Goal: Task Accomplishment & Management: Manage account settings

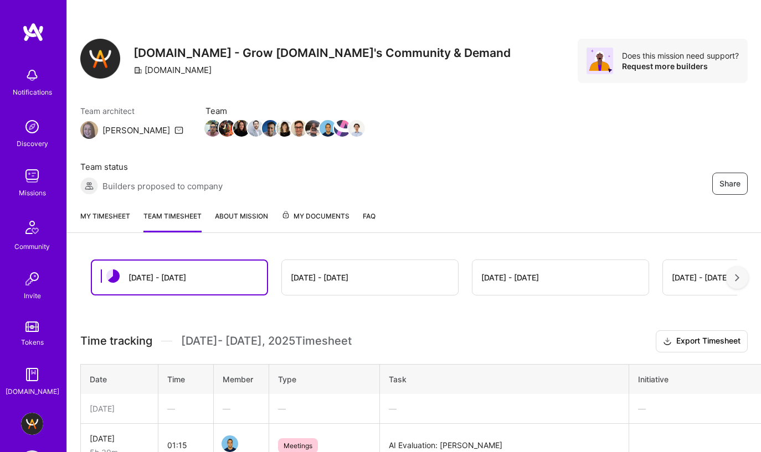
click at [115, 210] on link "My timesheet" at bounding box center [105, 221] width 50 height 22
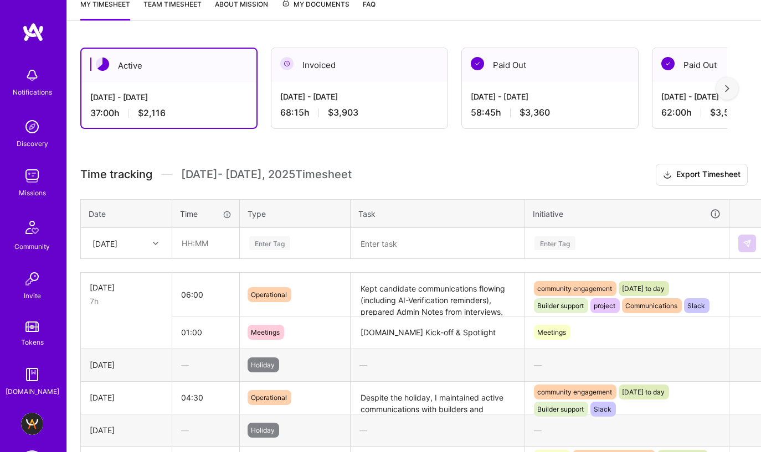
scroll to position [231, 0]
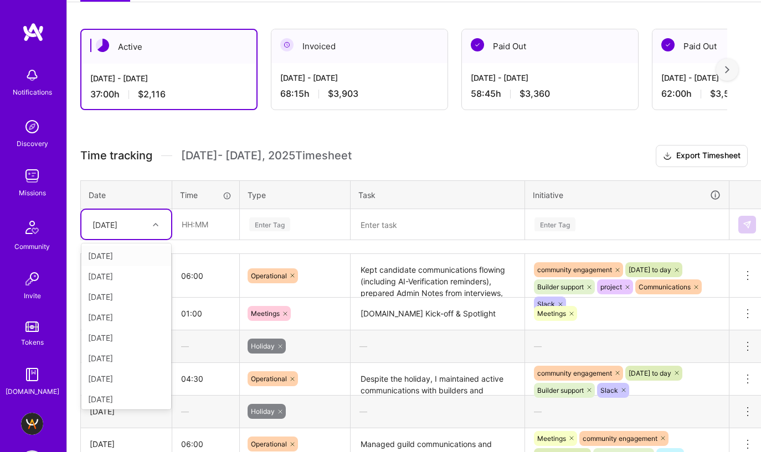
click at [151, 218] on div at bounding box center [156, 225] width 17 height 14
click at [116, 367] on div "[DATE]" at bounding box center [126, 377] width 90 height 20
click at [284, 216] on div "Enter Tag" at bounding box center [269, 224] width 41 height 17
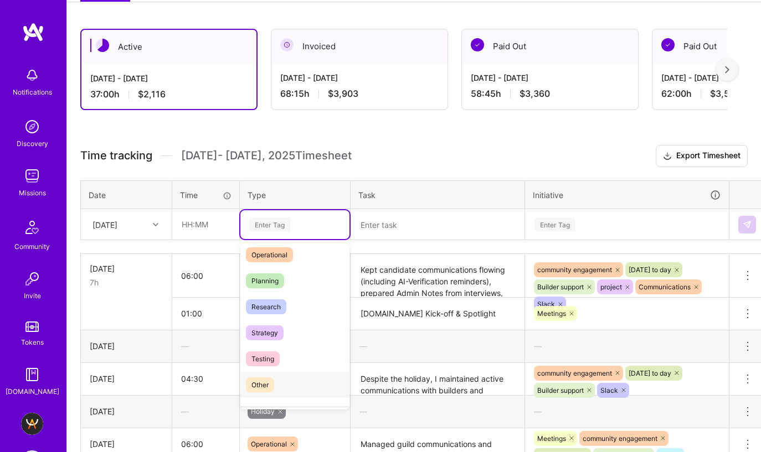
scroll to position [316, 0]
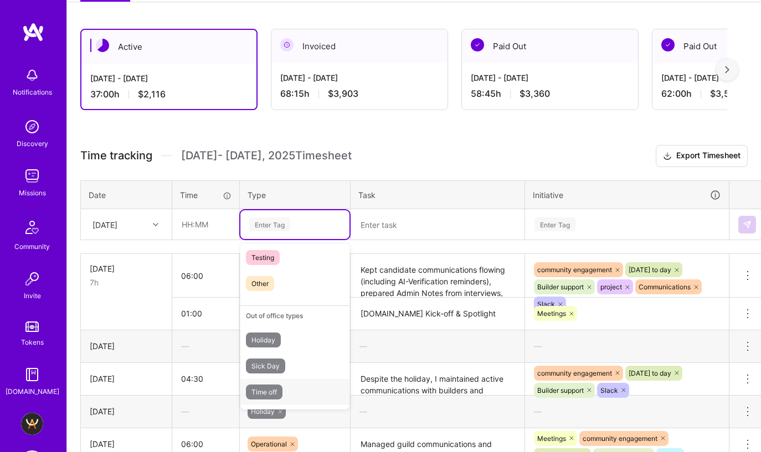
click at [285, 379] on div "Time off" at bounding box center [294, 392] width 109 height 26
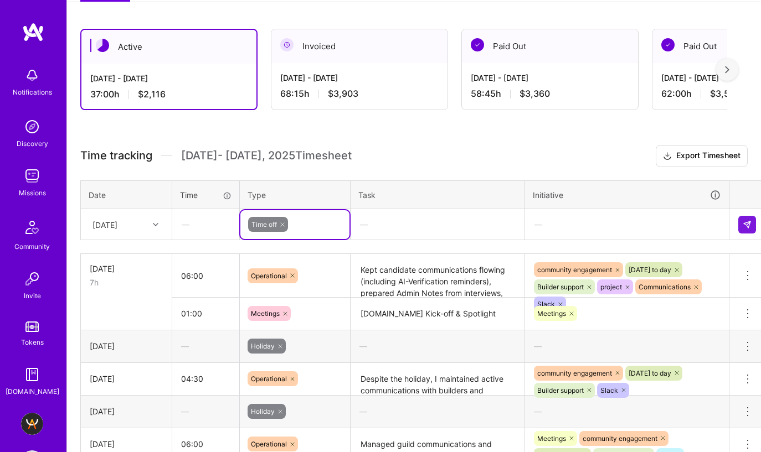
scroll to position [231, 6]
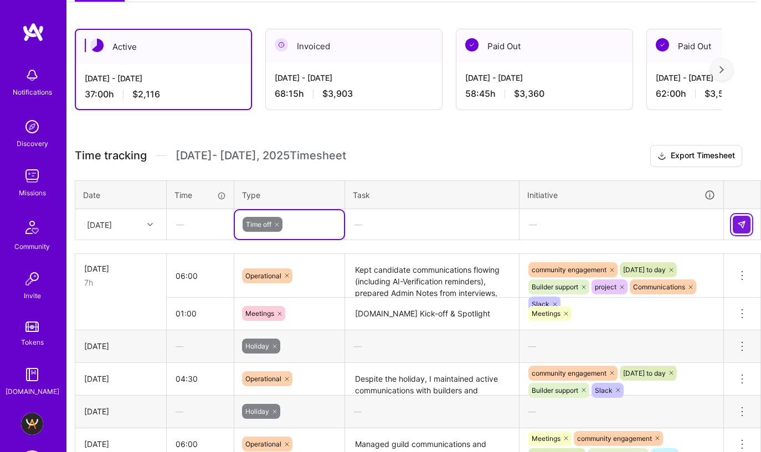
click at [739, 220] on img at bounding box center [741, 224] width 9 height 9
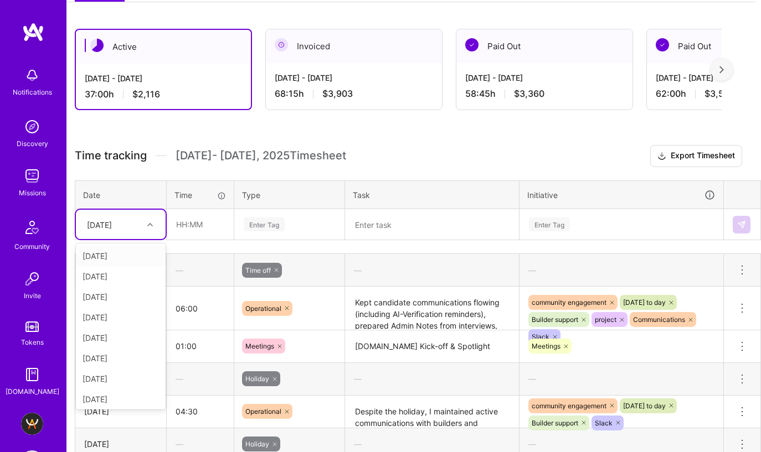
click at [141, 215] on div "[DATE]" at bounding box center [111, 224] width 61 height 18
click at [108, 367] on div "[DATE]" at bounding box center [121, 377] width 90 height 20
click at [284, 218] on div "Enter Tag" at bounding box center [290, 225] width 94 height 14
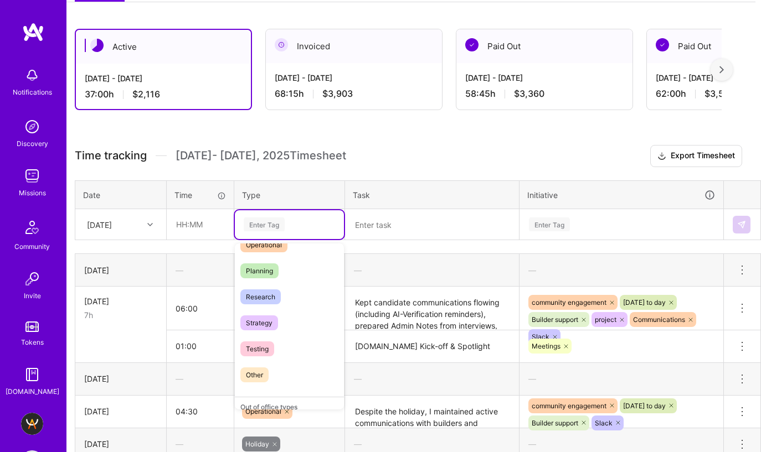
scroll to position [316, 0]
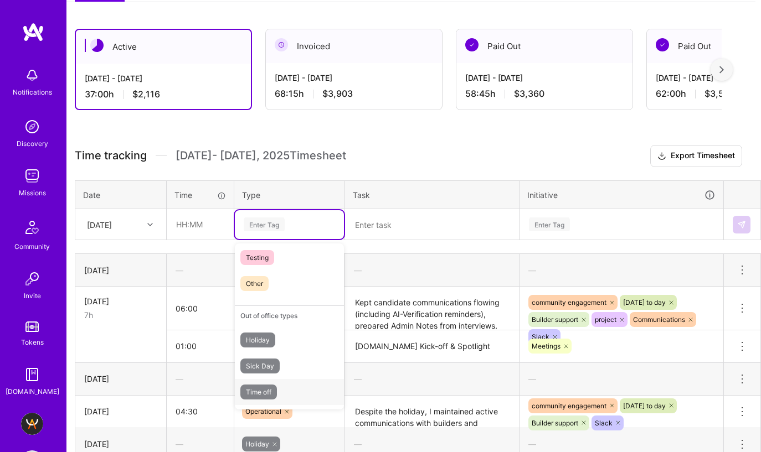
click at [268, 385] on span "Time off" at bounding box center [258, 392] width 37 height 15
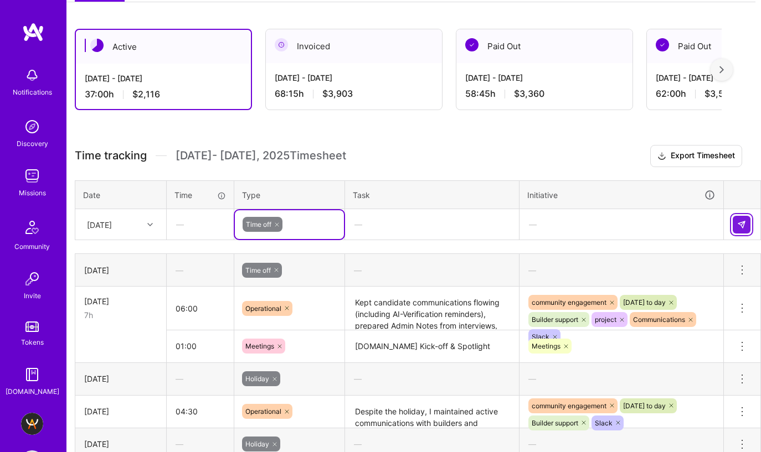
click at [742, 220] on img at bounding box center [741, 224] width 9 height 9
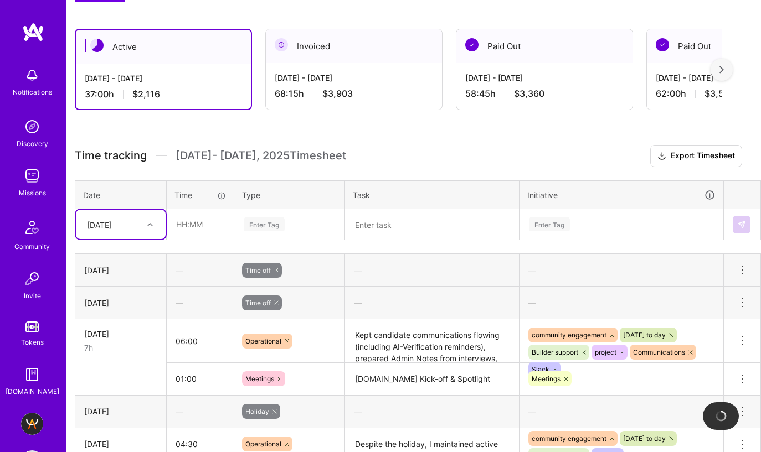
click at [143, 218] on div at bounding box center [151, 225] width 17 height 14
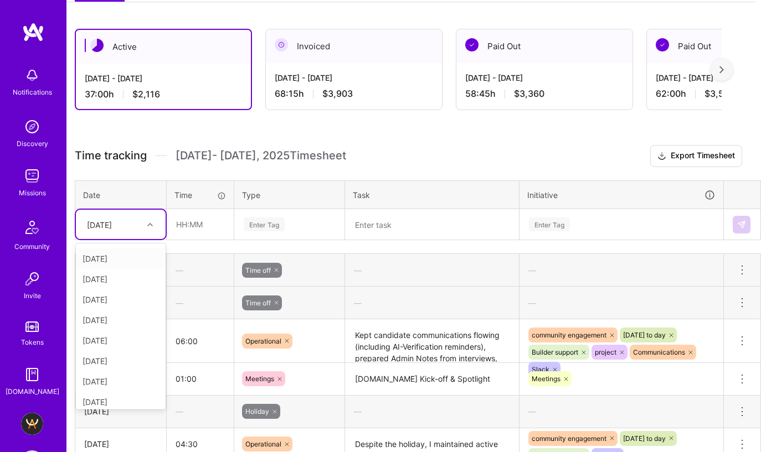
scroll to position [84, 0]
click at [120, 387] on div "[DATE]" at bounding box center [121, 397] width 90 height 20
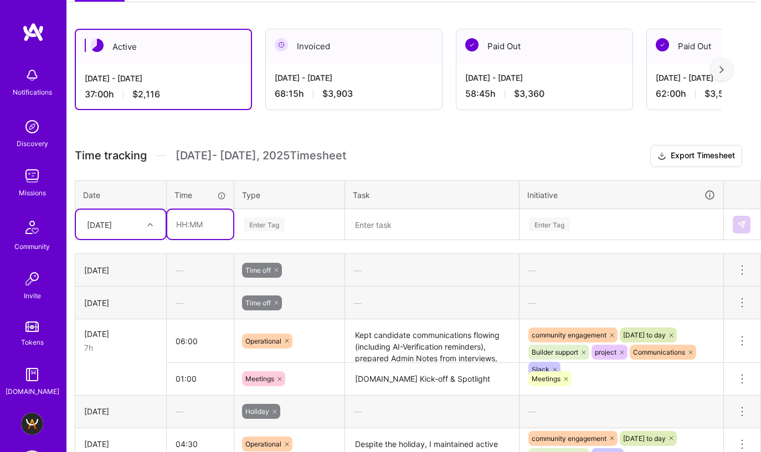
click at [179, 210] on input "text" at bounding box center [200, 224] width 66 height 29
type input "06:30"
click at [366, 210] on textarea at bounding box center [432, 224] width 172 height 29
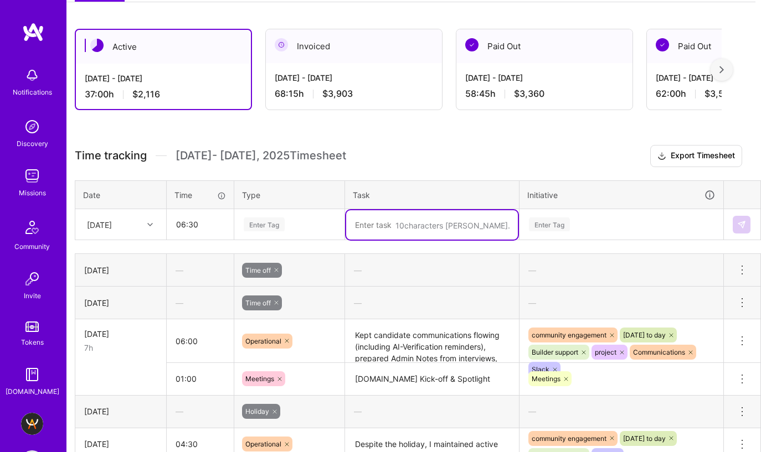
paste textarea "focused on both ongoing community operations and the transition to our new HR p…"
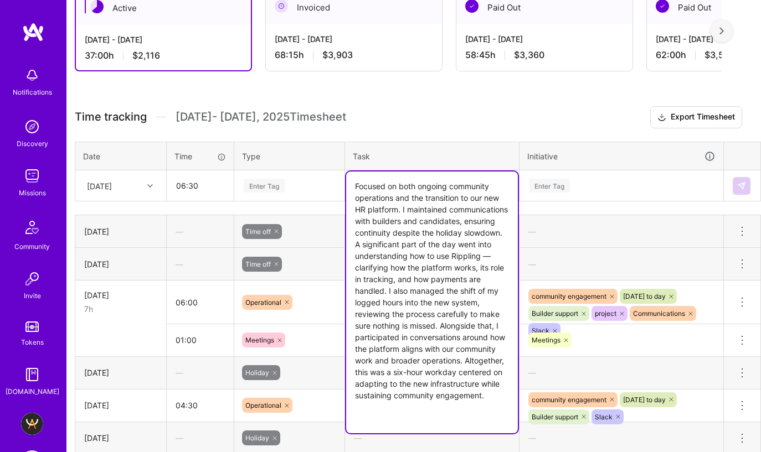
scroll to position [272, 6]
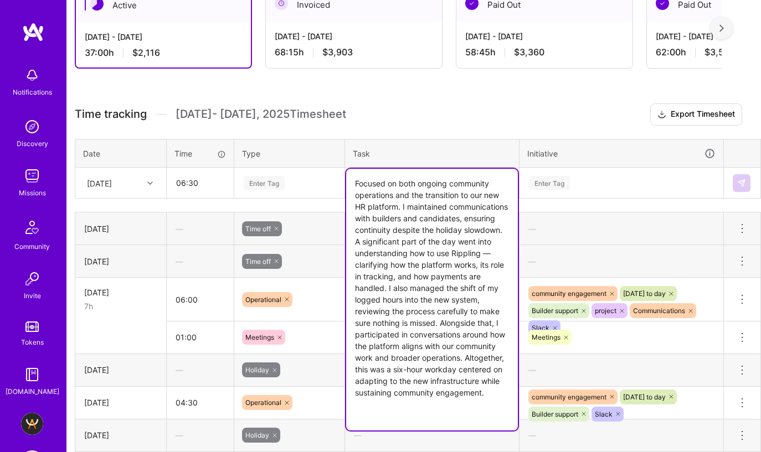
click at [395, 169] on textarea "Focused on both ongoing community operations and the transition to our new HR p…" at bounding box center [432, 300] width 172 height 262
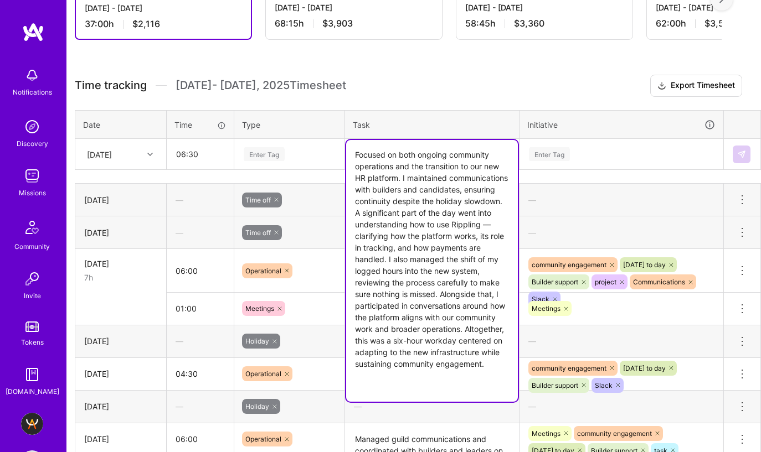
scroll to position [302, 6]
click at [419, 178] on textarea "Focused on both ongoing community operations and the transition to our new HR p…" at bounding box center [432, 271] width 172 height 262
click at [398, 159] on textarea "Focused on both ongoing community operations and the transition to our new HR p…" at bounding box center [432, 271] width 172 height 262
click at [421, 148] on textarea "Focused on both ongoing community operations and the transition to our new HR p…" at bounding box center [432, 271] width 172 height 262
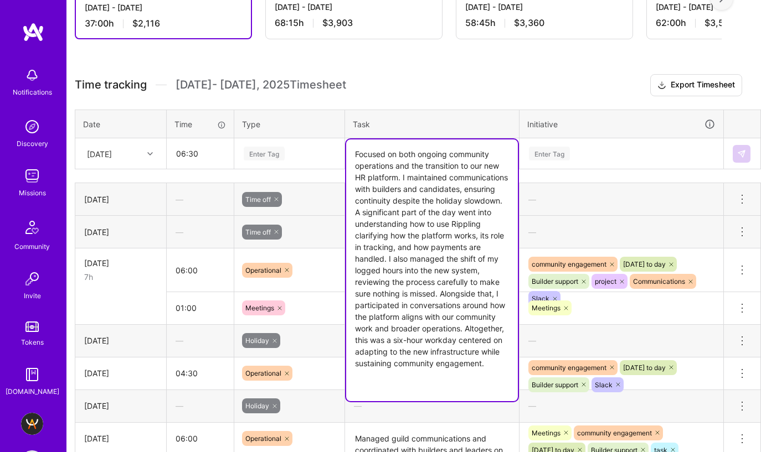
click at [421, 148] on textarea "Focused on both ongoing community operations and the transition to our new HR p…" at bounding box center [432, 271] width 172 height 262
type textarea "Focused on both ongoing community operations and the transition to our new HR p…"
click at [409, 140] on textarea "Focused on both ongoing community operations and the transition to our new HR p…" at bounding box center [432, 271] width 172 height 262
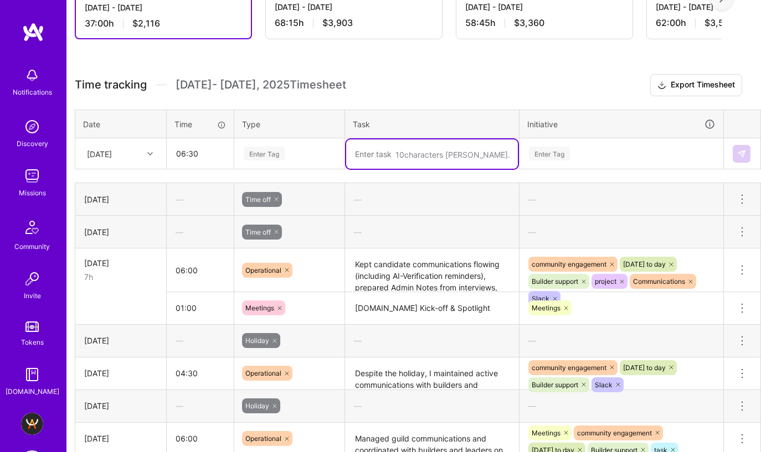
paste textarea "focused on sustaining builder and candidate communications while also managing …"
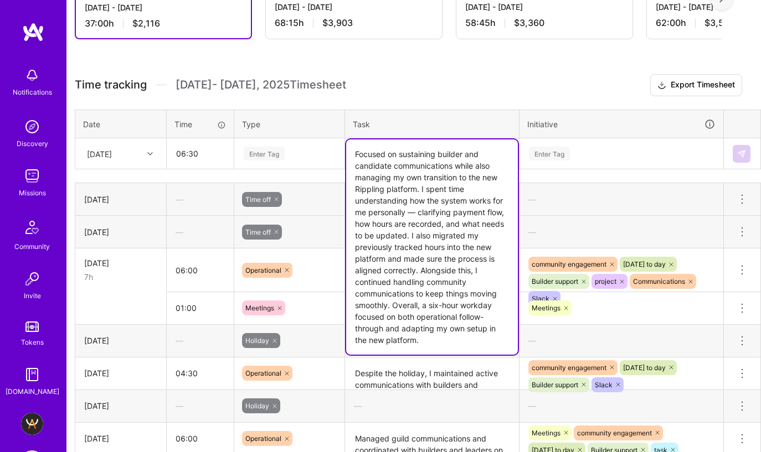
click at [416, 159] on textarea "Focused on sustaining builder and candidate communications while also managing …" at bounding box center [432, 247] width 172 height 215
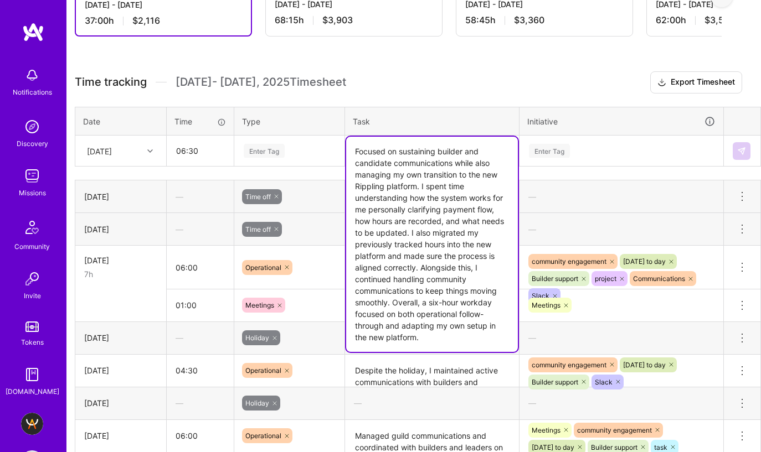
scroll to position [305, 6]
click at [419, 136] on textarea "Focused on sustaining builder and candidate communications while also managing …" at bounding box center [432, 243] width 172 height 215
paste textarea "focused on core community operations: maintaining communications with builders …"
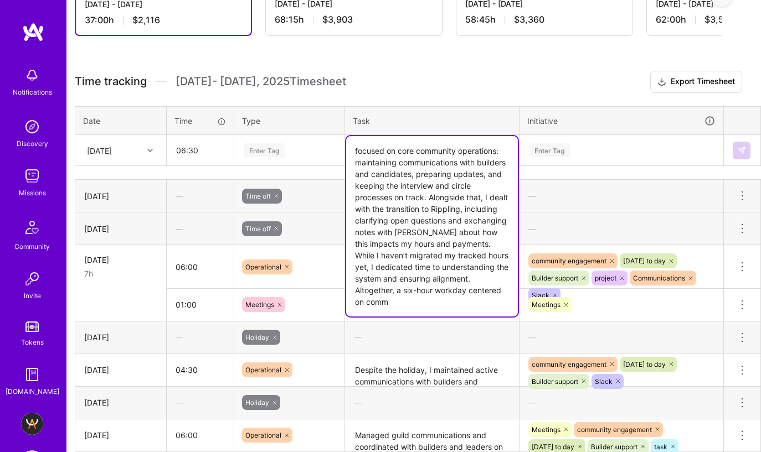
type textarea "focused on core community operations: maintaining communications with builders …"
